Goal: Task Accomplishment & Management: Complete application form

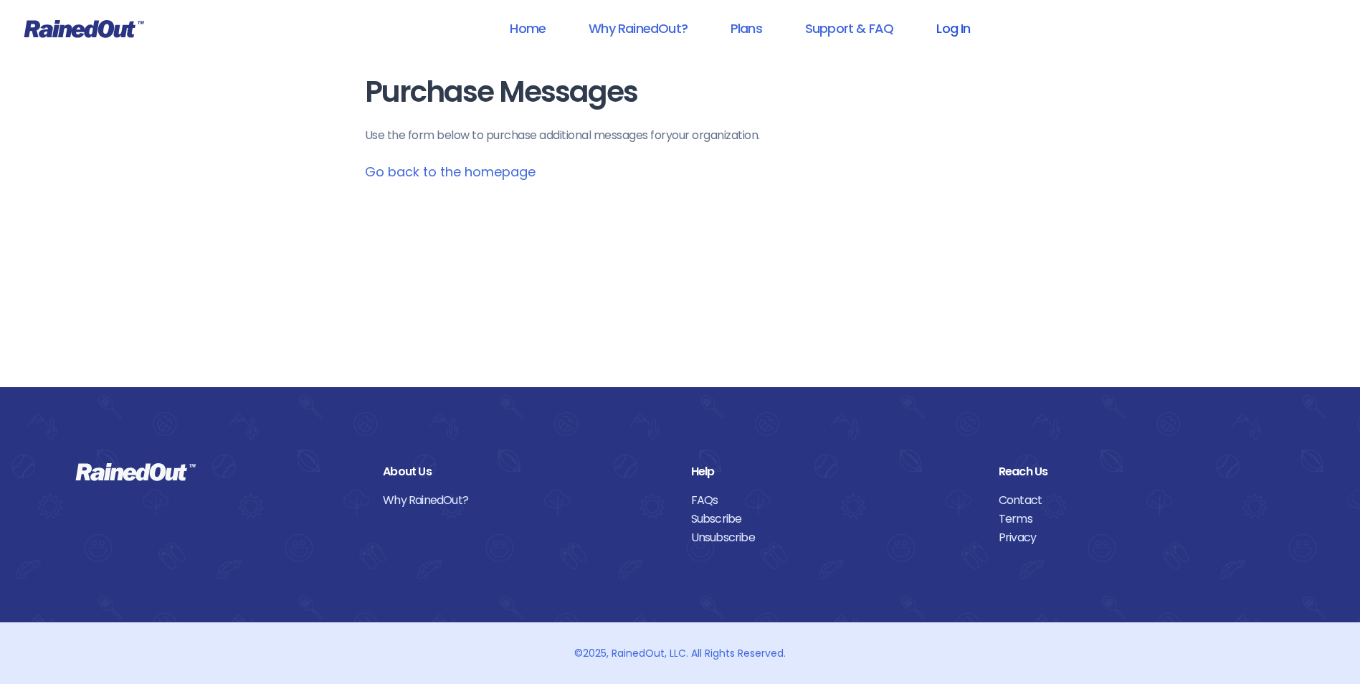
click at [932, 22] on link "Log In" at bounding box center [952, 28] width 71 height 32
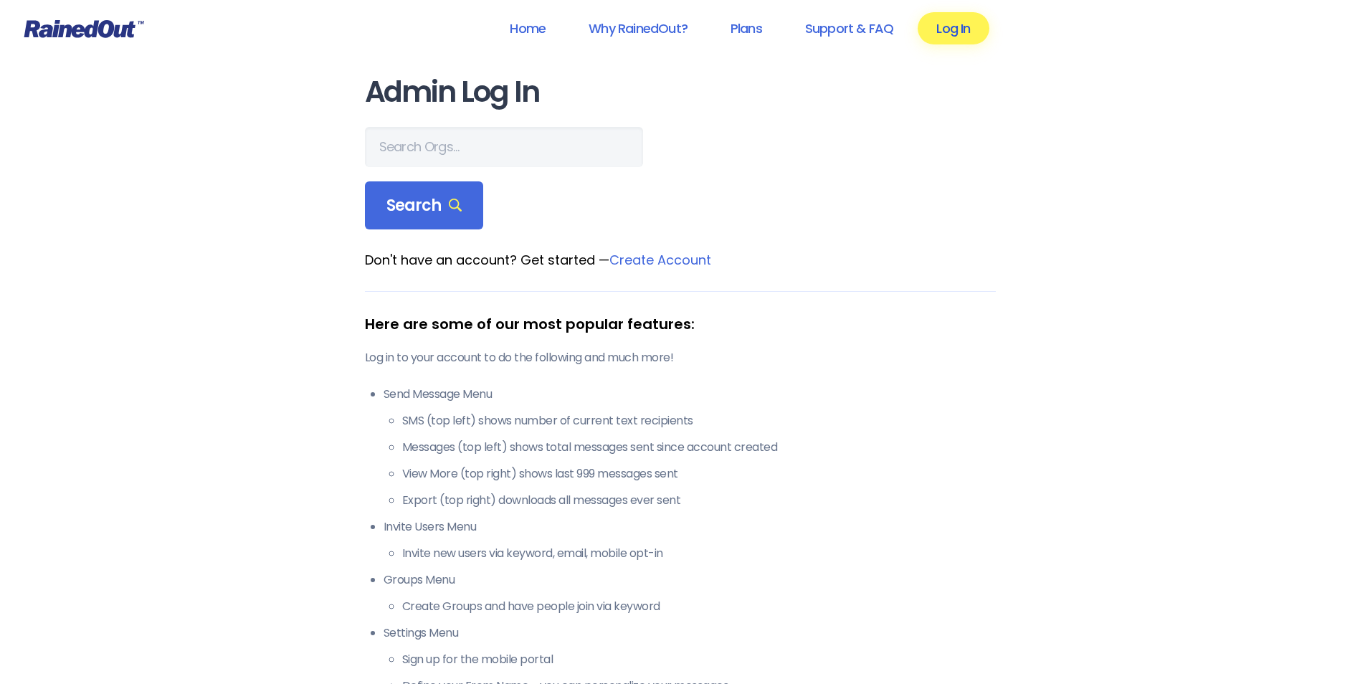
click at [957, 28] on link "Log In" at bounding box center [952, 28] width 71 height 32
click at [669, 247] on main "Admin Log In Search Don't have an account? Get started — Create Account Here ar…" at bounding box center [680, 417] width 631 height 682
click at [663, 265] on link "Create Account" at bounding box center [660, 260] width 102 height 18
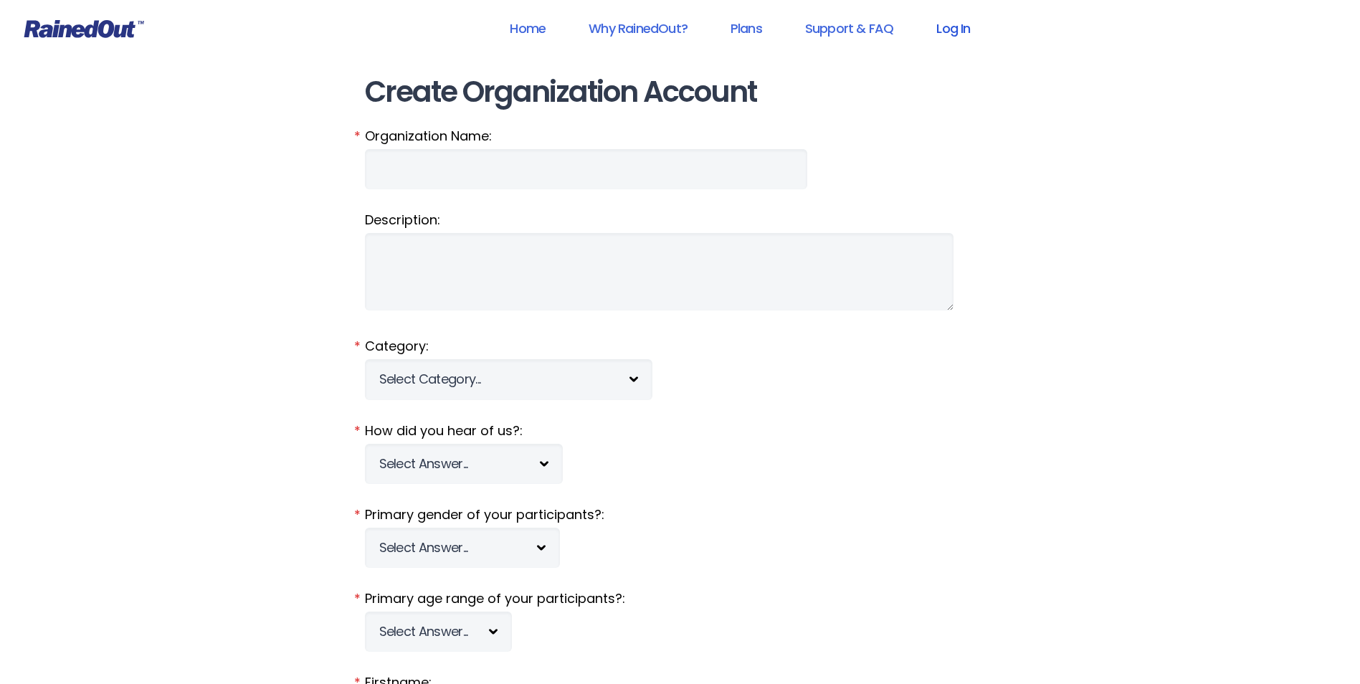
click at [942, 34] on link "Log In" at bounding box center [952, 28] width 71 height 32
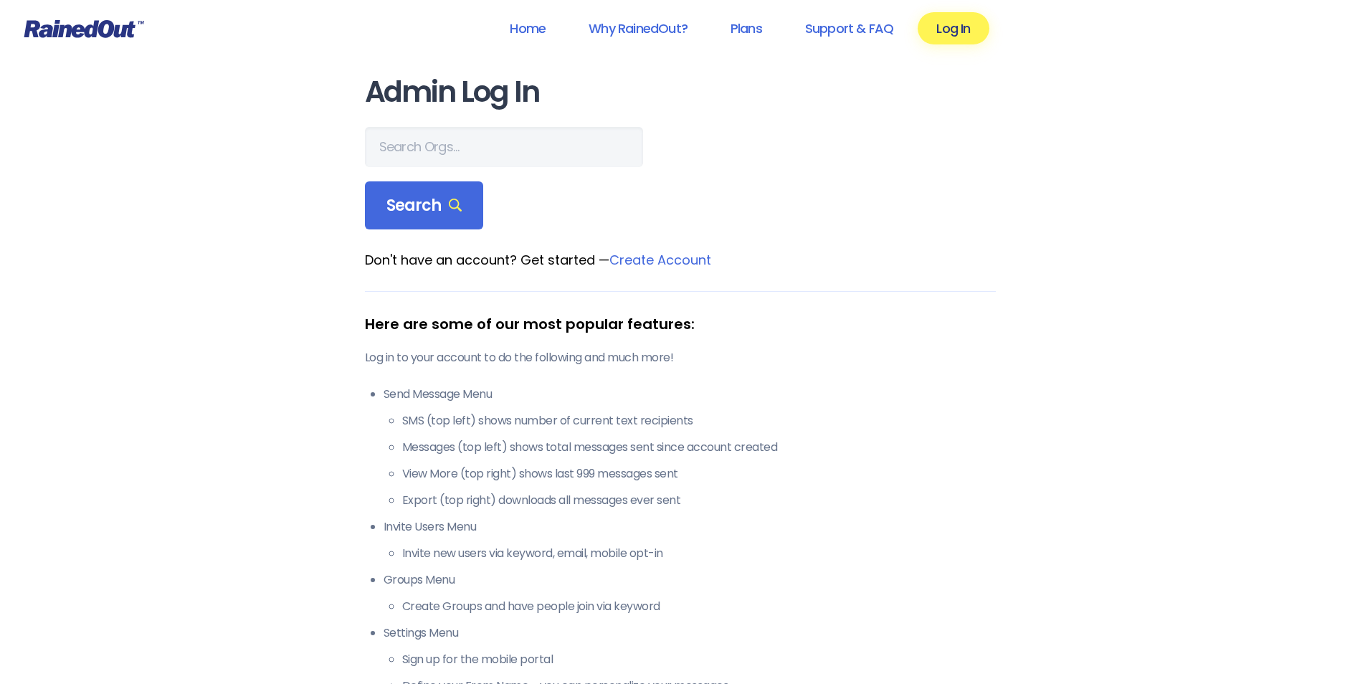
click at [626, 256] on link "Create Account" at bounding box center [660, 260] width 102 height 18
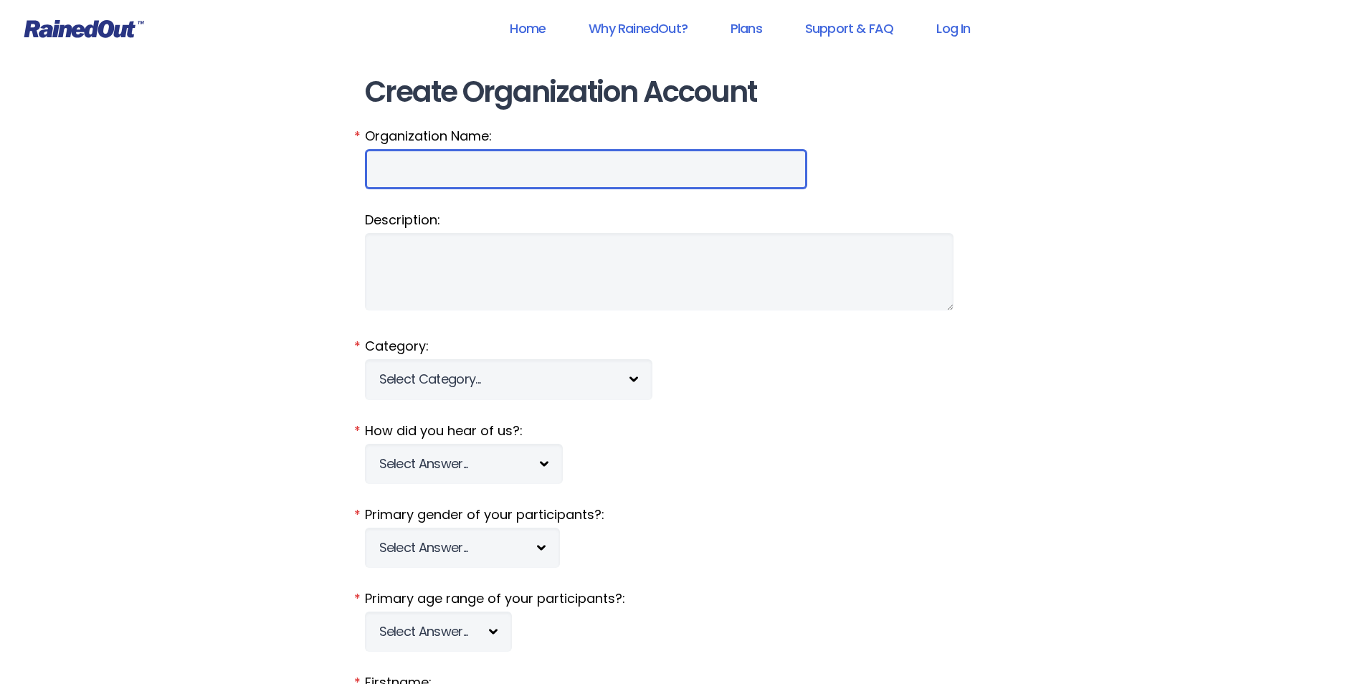
click at [461, 170] on input "Organization Name:" at bounding box center [586, 169] width 442 height 40
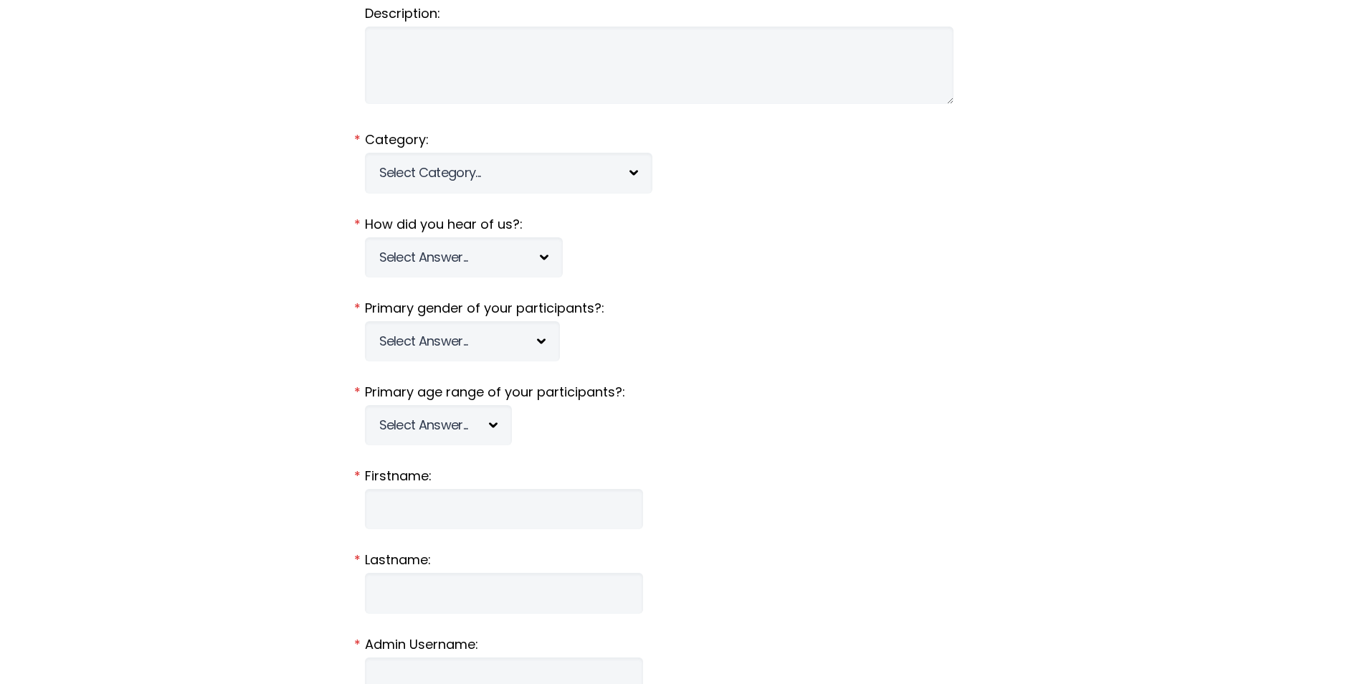
scroll to position [215, 0]
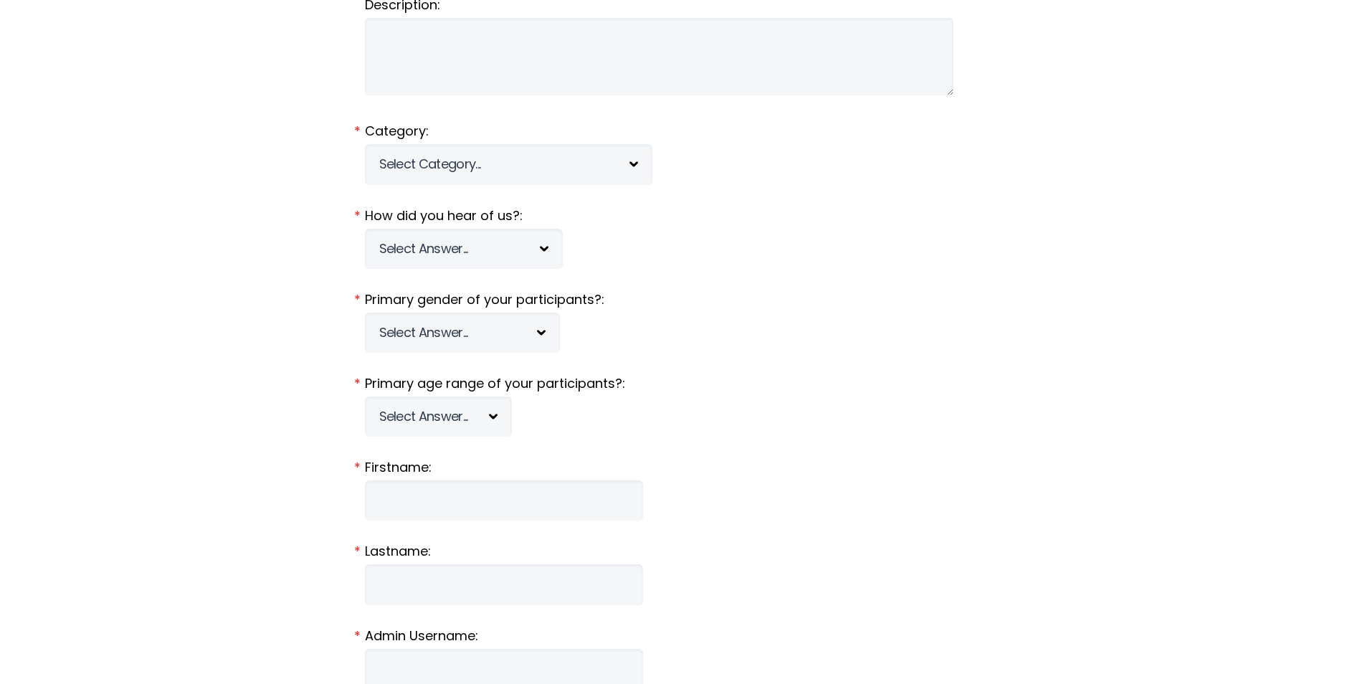
click at [472, 167] on select "Select Category... 5K Walk/Run Aerobics/Fitness ABCA AYF NSCAA Performance Moto…" at bounding box center [508, 164] width 287 height 40
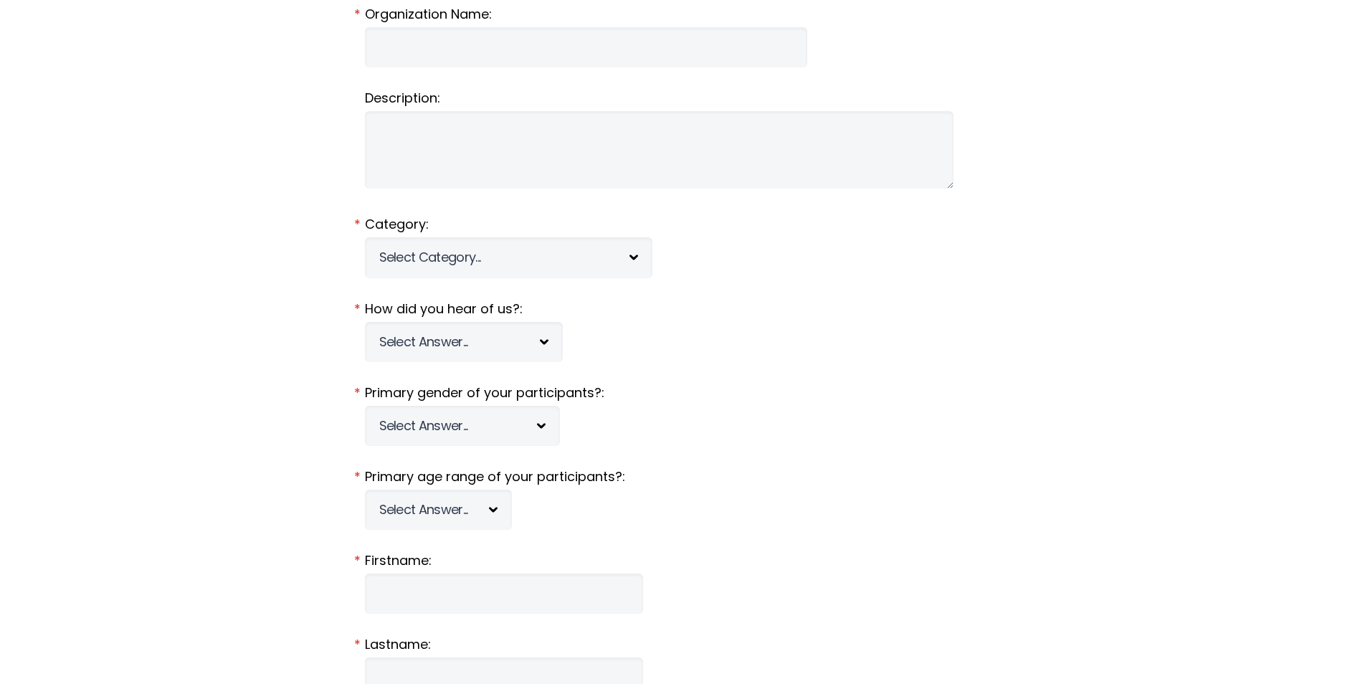
scroll to position [0, 0]
